Goal: Check status

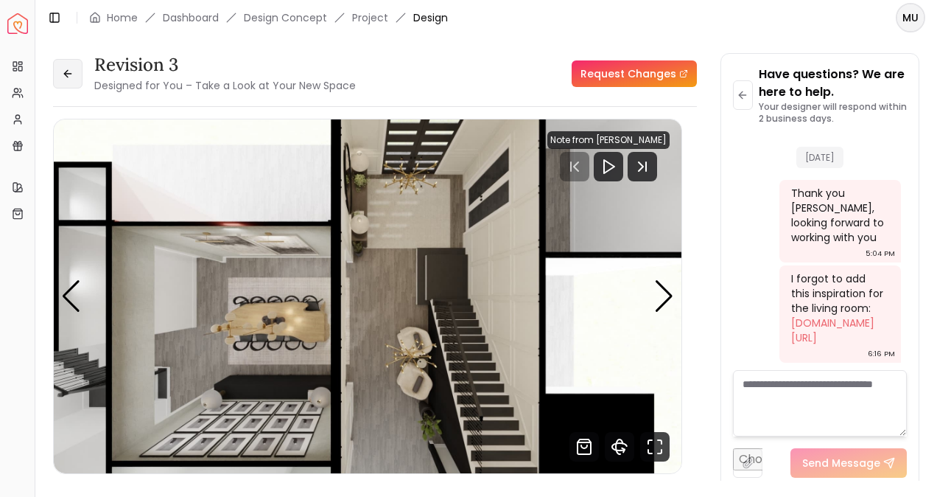
click at [69, 66] on button at bounding box center [67, 73] width 29 height 29
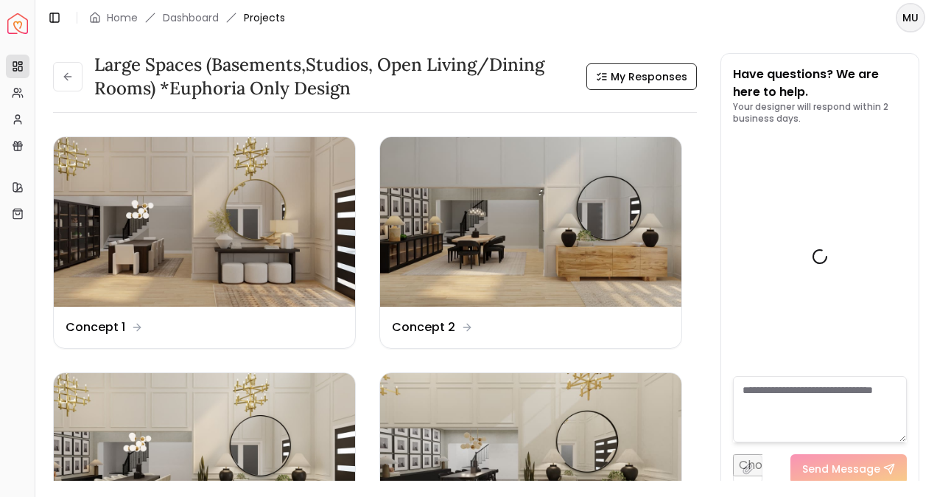
scroll to position [1086, 0]
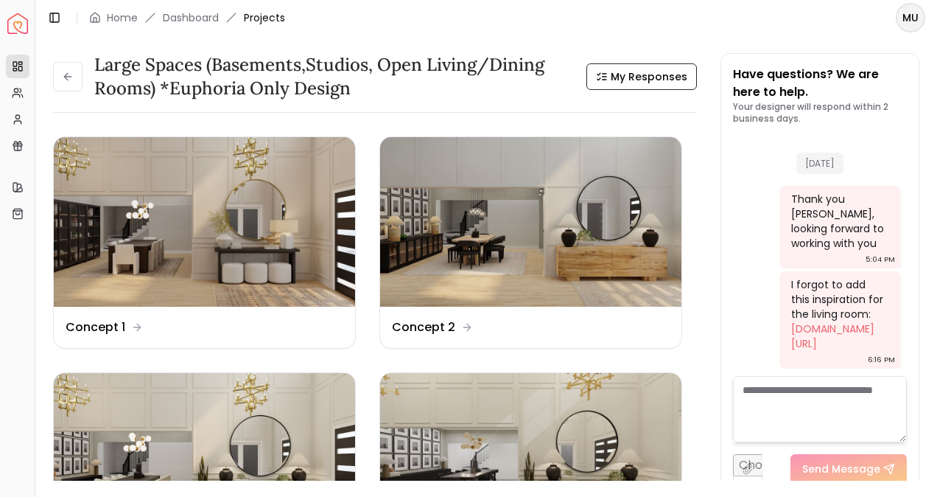
click at [69, 66] on button at bounding box center [67, 76] width 29 height 29
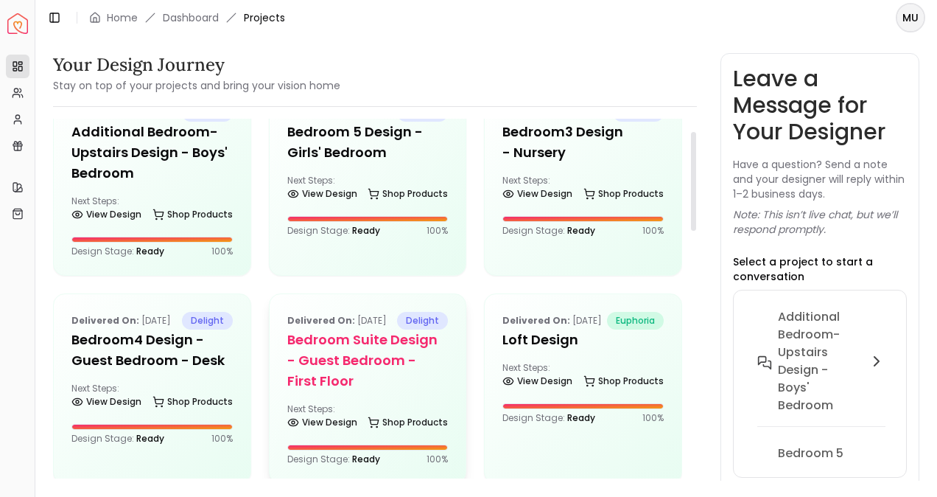
scroll to position [46, 0]
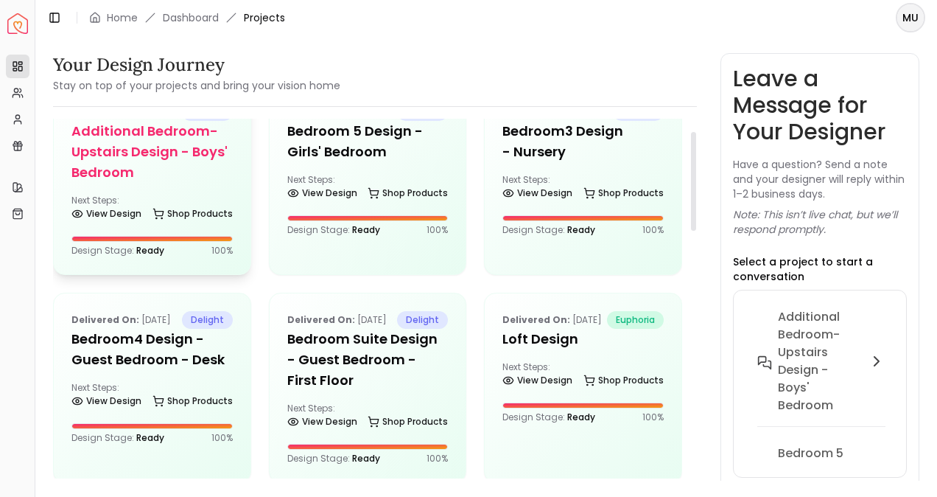
click at [172, 207] on div "Delivered on: [DATE] delight Additional Bedroom-Upstairs design - Boys' Bedroom…" at bounding box center [152, 179] width 197 height 189
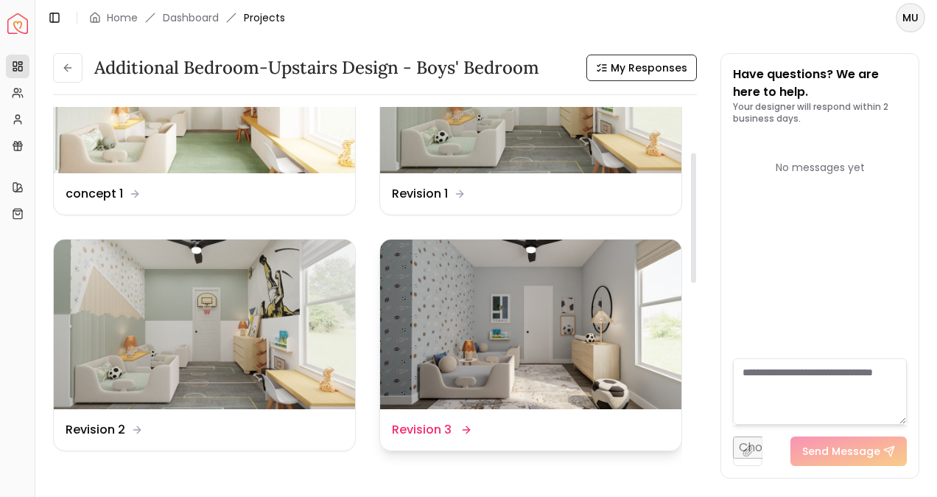
scroll to position [168, 0]
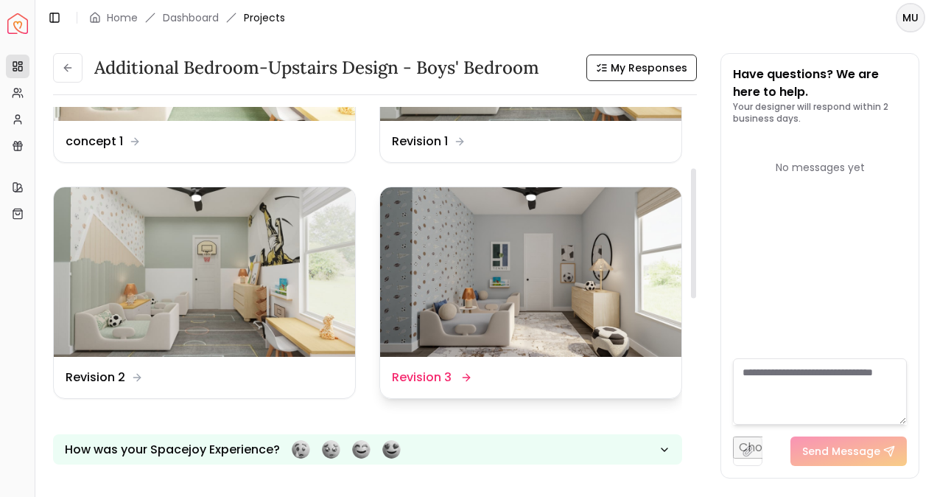
click at [441, 379] on dd "Revision 3" at bounding box center [422, 377] width 60 height 18
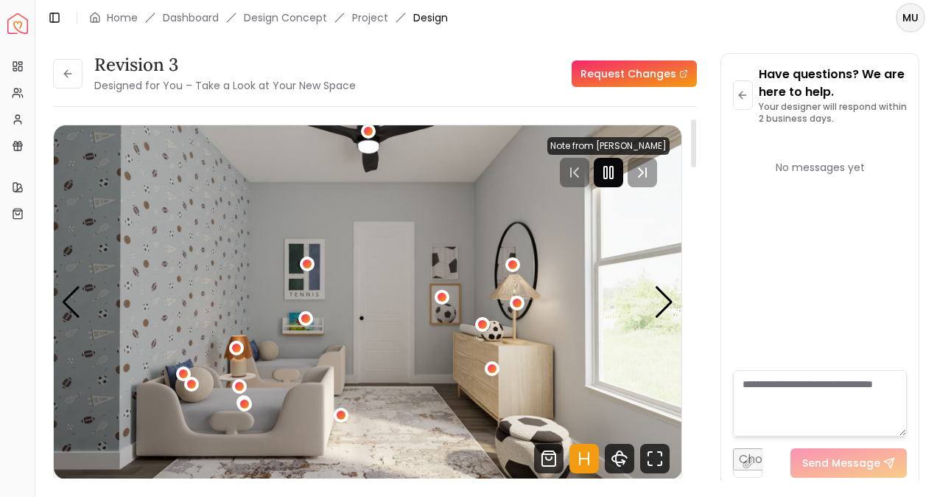
click at [610, 167] on rect "Pause" at bounding box center [611, 173] width 3 height 12
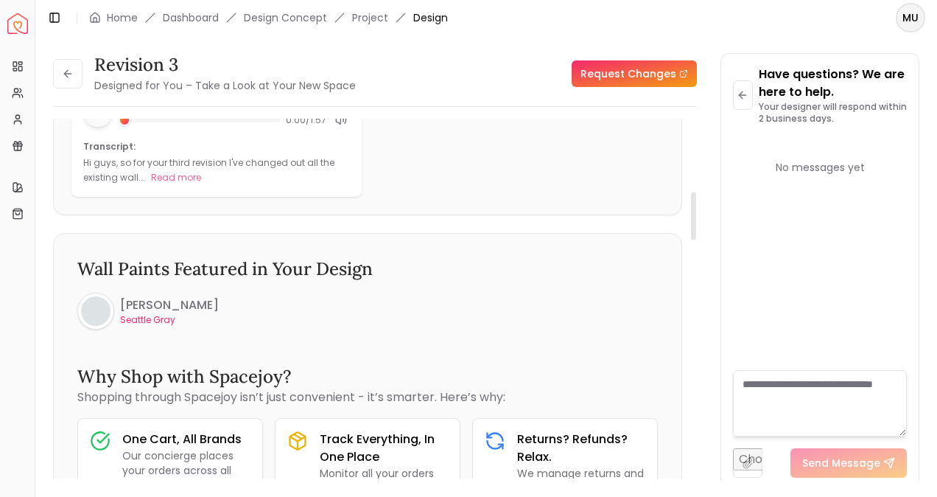
scroll to position [545, 0]
